Goal: Find specific page/section: Find specific page/section

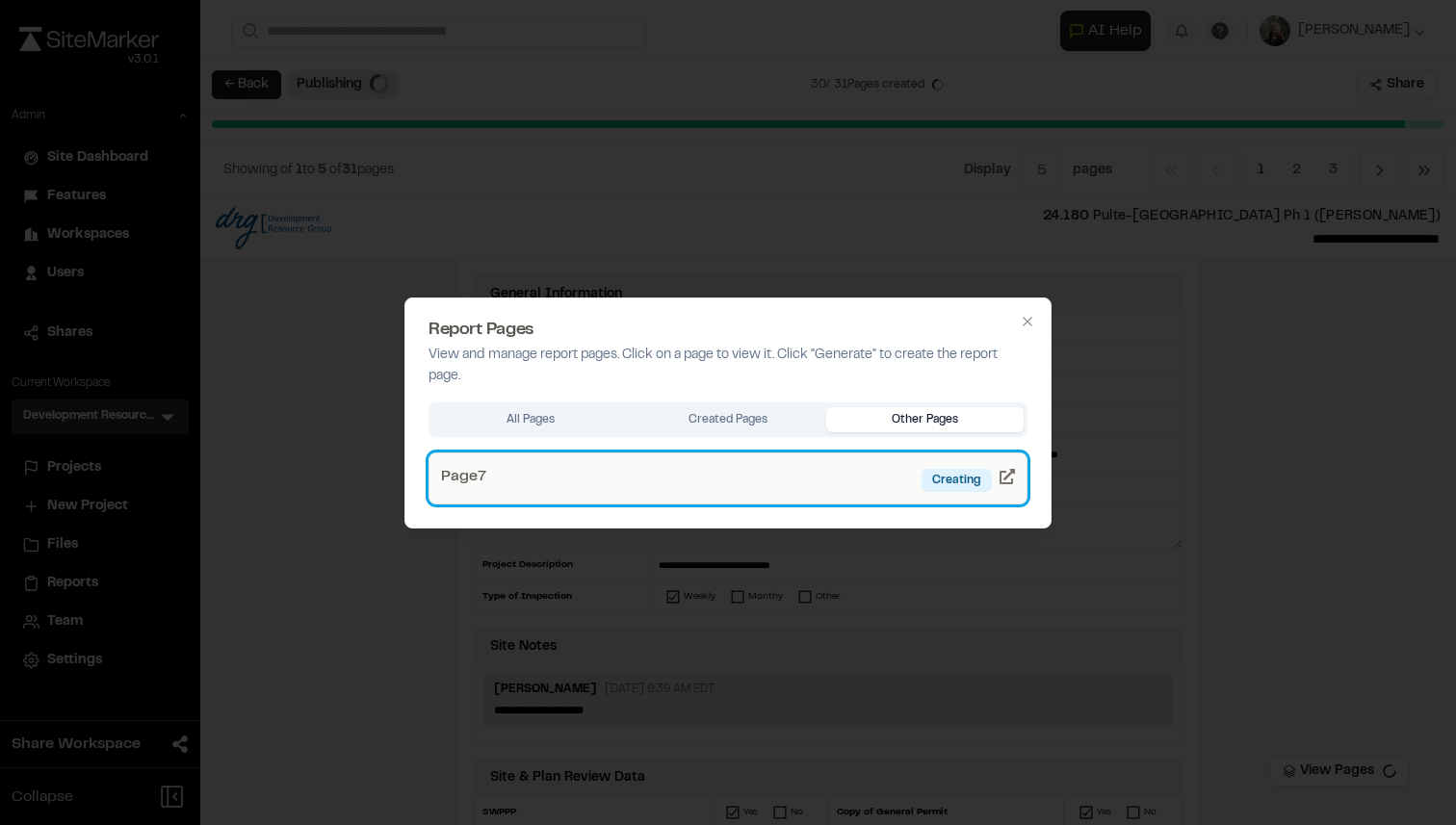
click at [664, 492] on link "Page 7 Creating" at bounding box center [728, 478] width 599 height 52
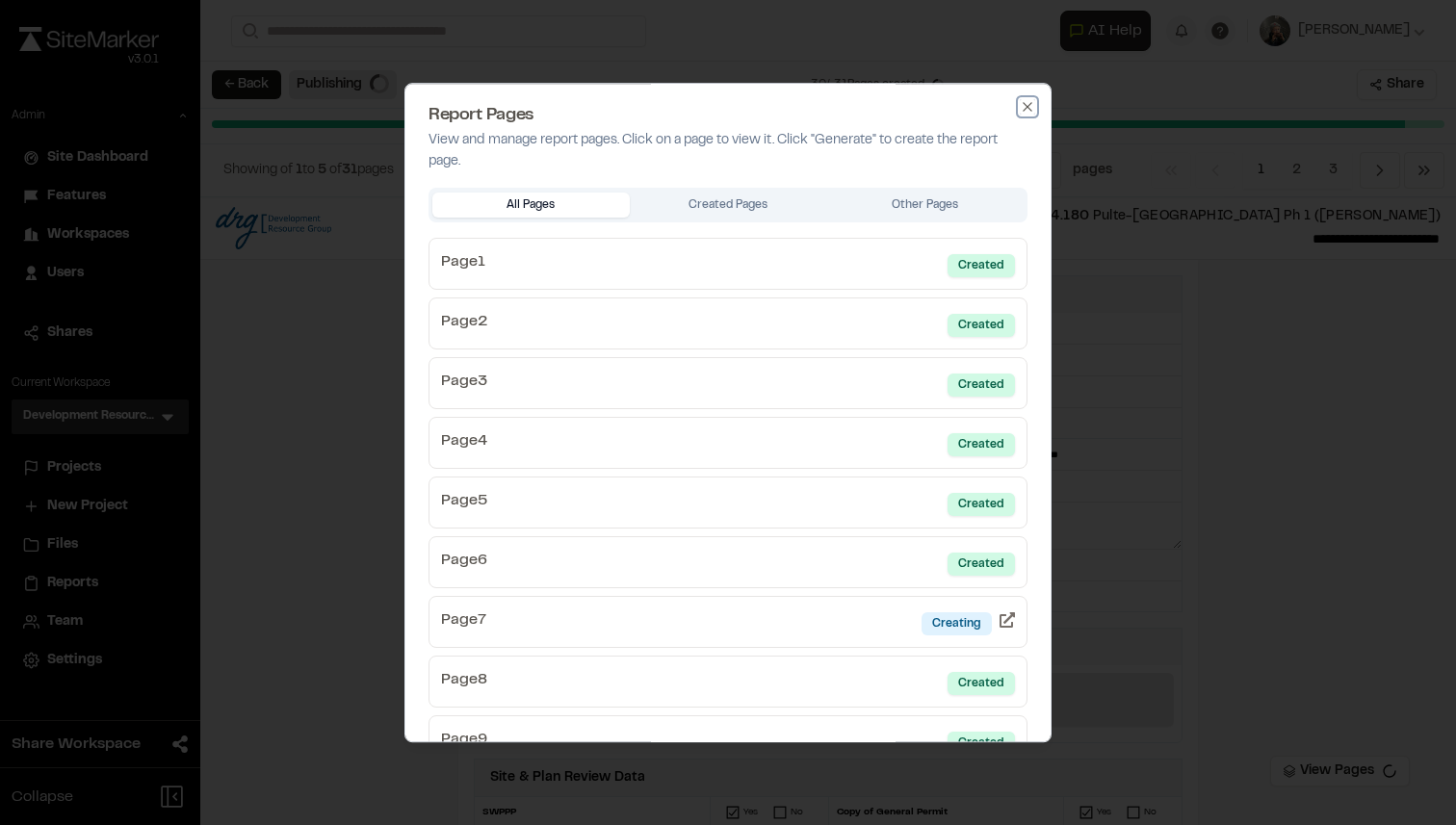
click at [1029, 107] on icon "button" at bounding box center [1026, 106] width 9 height 9
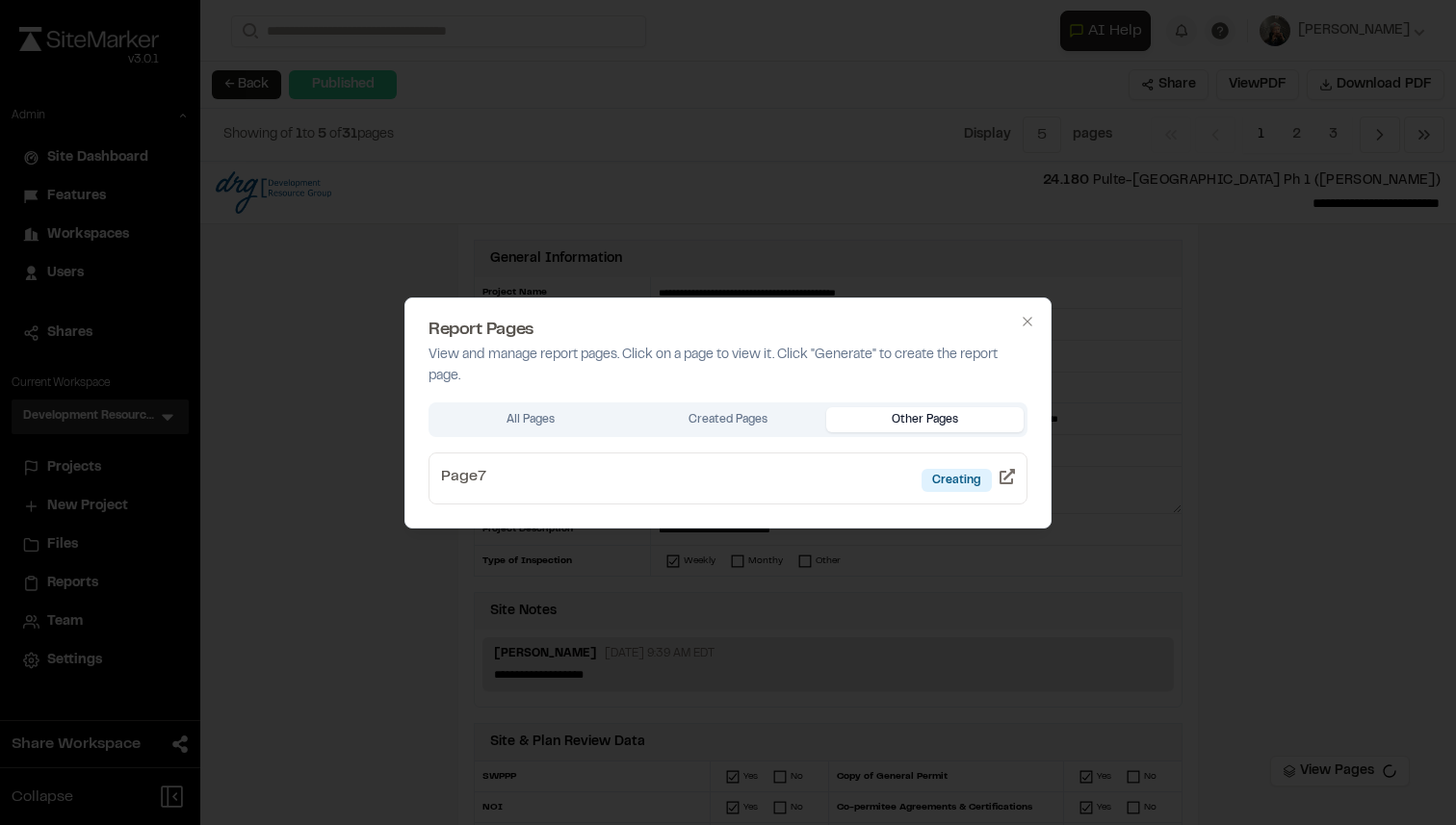
click at [335, 373] on div at bounding box center [728, 412] width 1456 height 825
